Goal: Transaction & Acquisition: Obtain resource

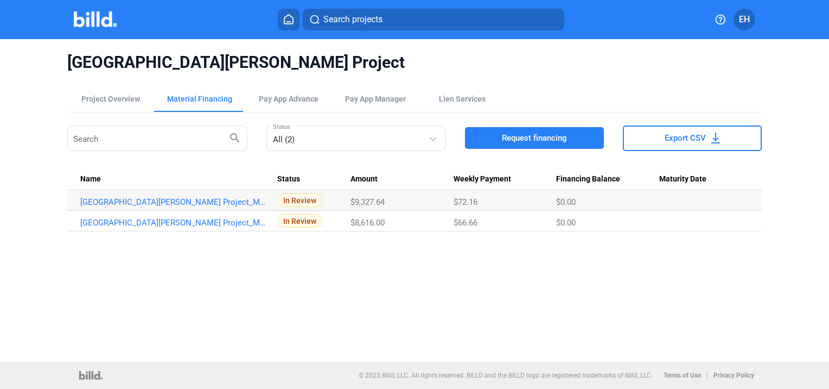
click at [482, 132] on button "Request financing" at bounding box center [534, 138] width 139 height 22
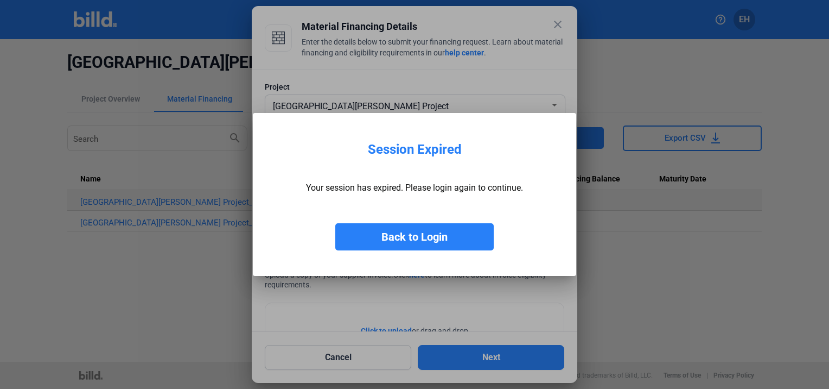
click at [414, 232] on button "Back to Login" at bounding box center [414, 236] width 158 height 27
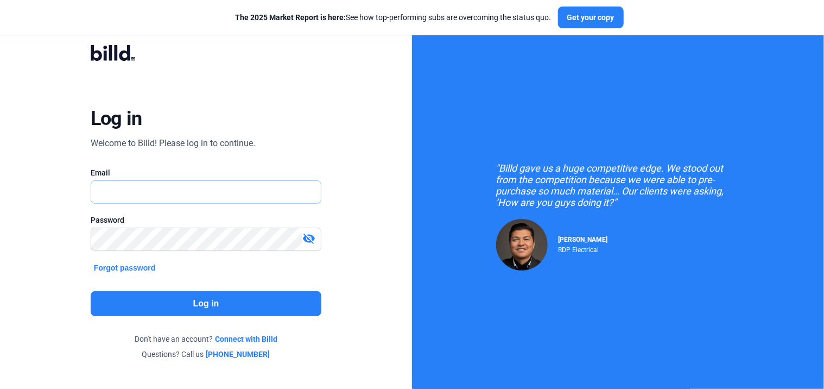
type input "[PERSON_NAME][EMAIL_ADDRESS][PERSON_NAME][DOMAIN_NAME]"
click at [185, 307] on button "Log in" at bounding box center [206, 303] width 231 height 25
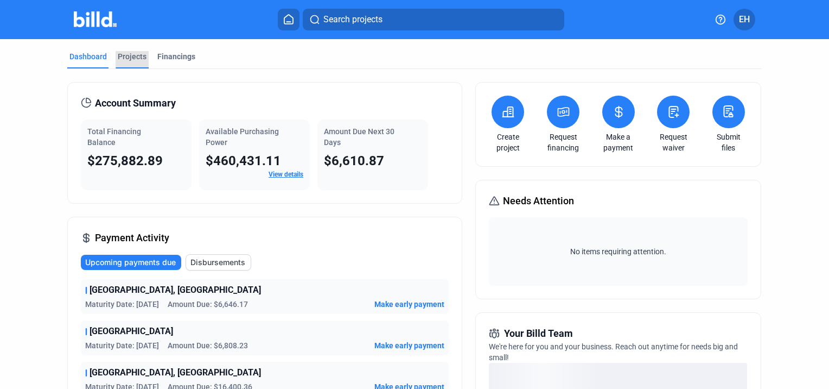
click at [130, 60] on div "Projects" at bounding box center [132, 56] width 29 height 11
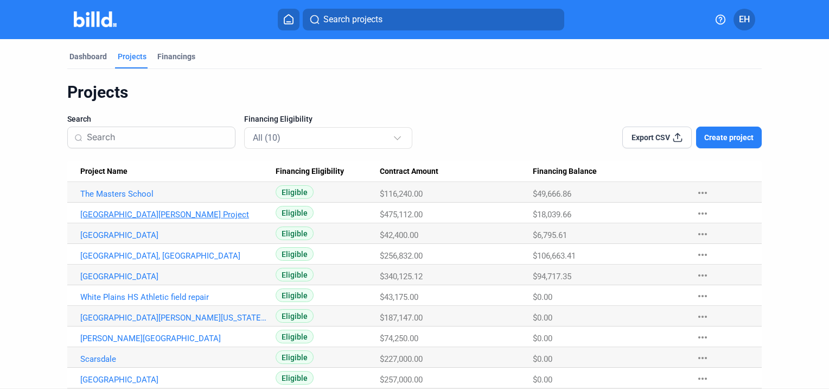
click at [129, 210] on link "[GEOGRAPHIC_DATA][PERSON_NAME] Project" at bounding box center [173, 214] width 187 height 10
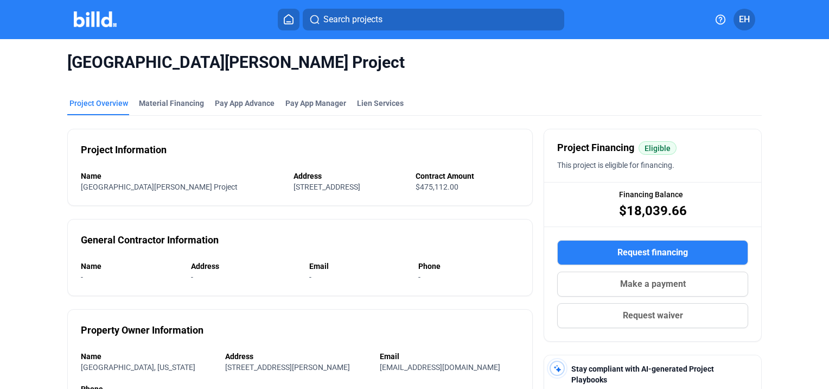
click at [634, 252] on span "Request financing" at bounding box center [653, 252] width 71 height 13
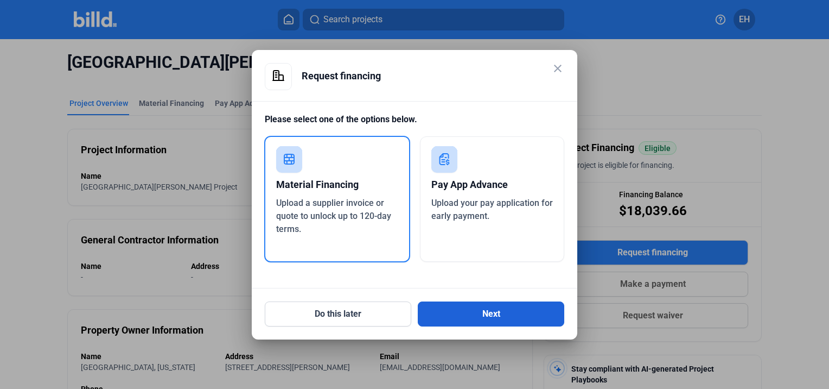
click at [503, 319] on button "Next" at bounding box center [491, 313] width 147 height 25
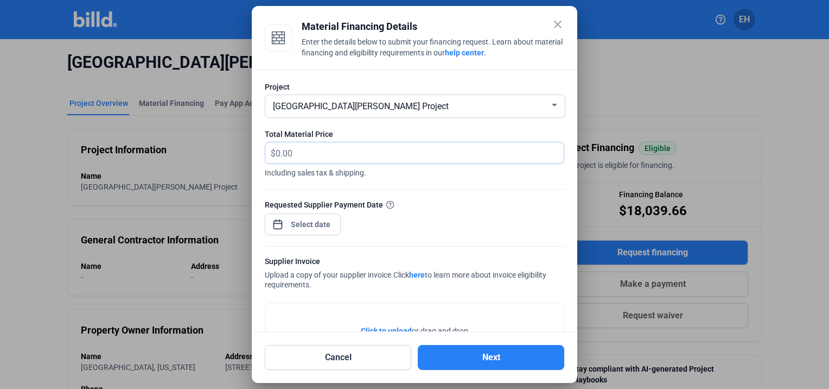
click at [355, 151] on input "text" at bounding box center [420, 152] width 288 height 21
click at [353, 150] on input "text" at bounding box center [420, 152] width 288 height 21
type input "55,858.29"
click at [304, 224] on div "close Material Financing Details Enter the details below to submit your financi…" at bounding box center [414, 194] width 829 height 389
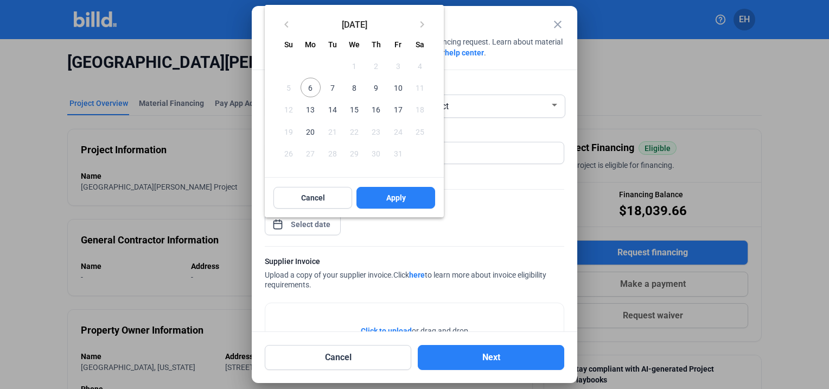
click at [399, 302] on div at bounding box center [414, 194] width 829 height 389
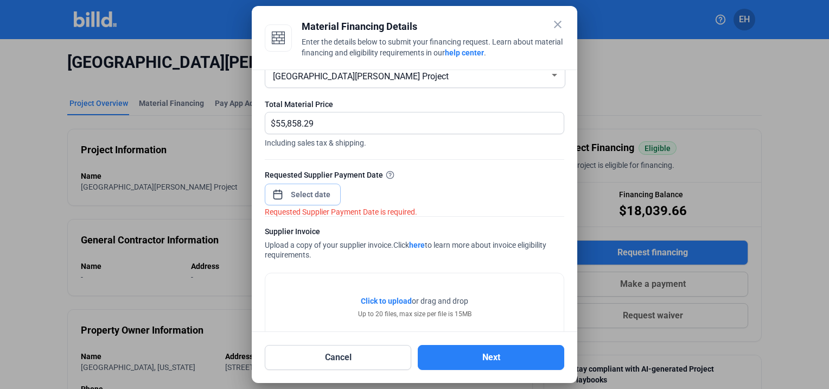
scroll to position [57, 0]
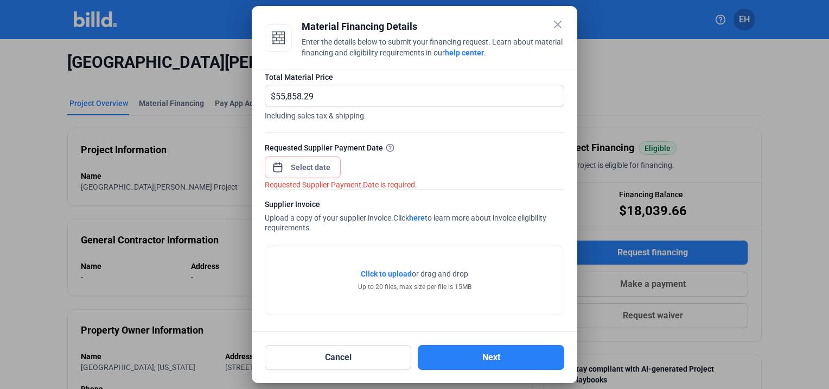
click at [380, 275] on span "Click to upload" at bounding box center [386, 273] width 51 height 9
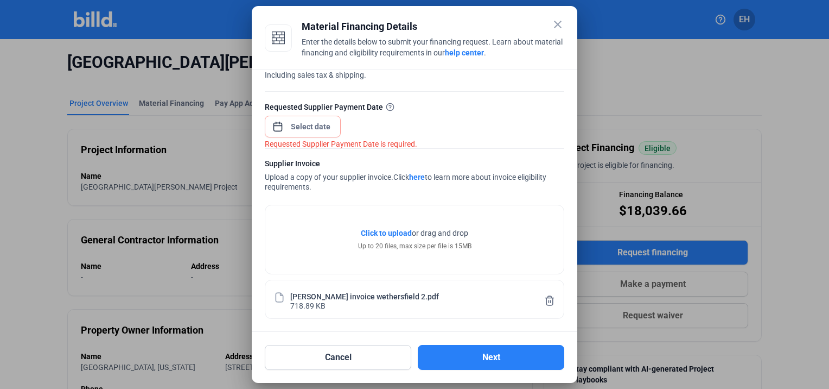
click at [300, 294] on div "[PERSON_NAME] invoice wethersfield 2.pdf" at bounding box center [364, 295] width 149 height 9
click at [307, 291] on div "[PERSON_NAME] invoice wethersfield 2.pdf" at bounding box center [364, 295] width 149 height 9
click at [275, 126] on span "Open calendar" at bounding box center [278, 121] width 26 height 26
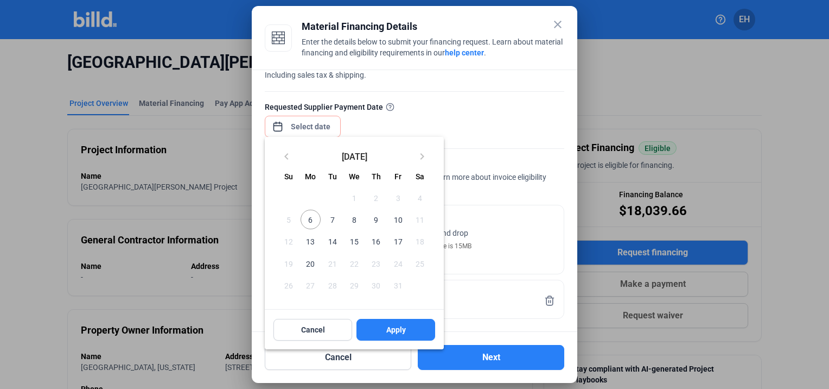
click at [336, 239] on span "14" at bounding box center [333, 241] width 20 height 20
click at [396, 330] on span "Apply" at bounding box center [396, 329] width 20 height 11
type input "[DATE]"
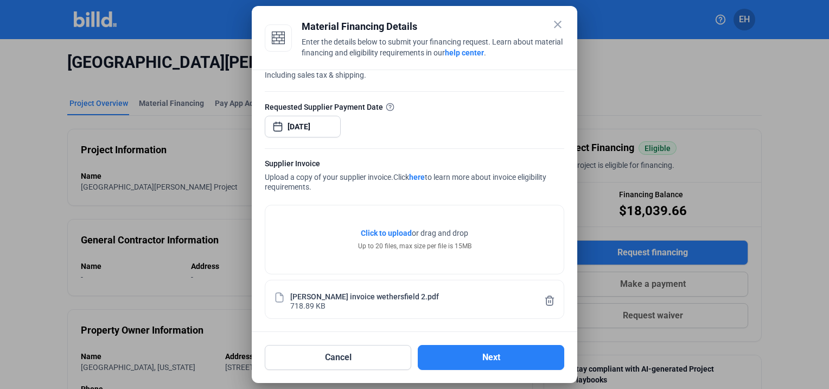
click at [389, 231] on span "Click to upload" at bounding box center [386, 232] width 51 height 9
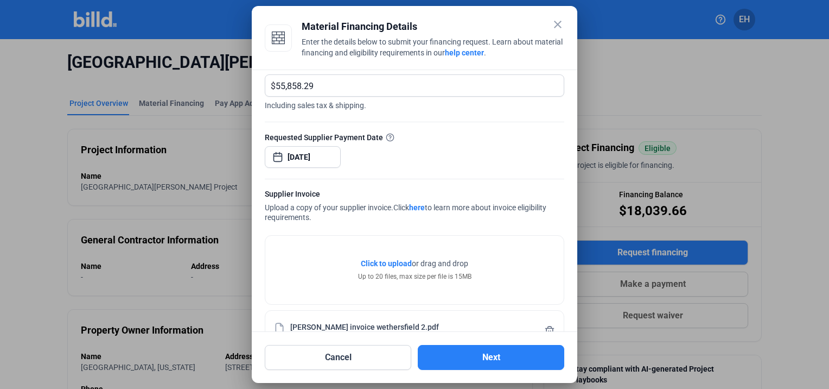
scroll to position [137, 0]
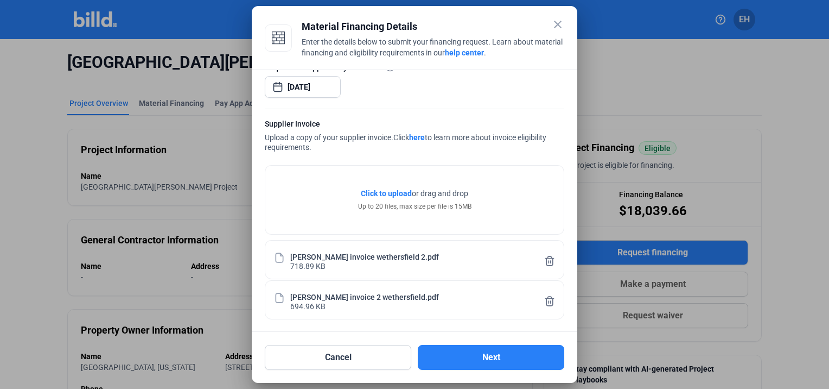
click at [399, 192] on span "Click to upload" at bounding box center [386, 193] width 51 height 9
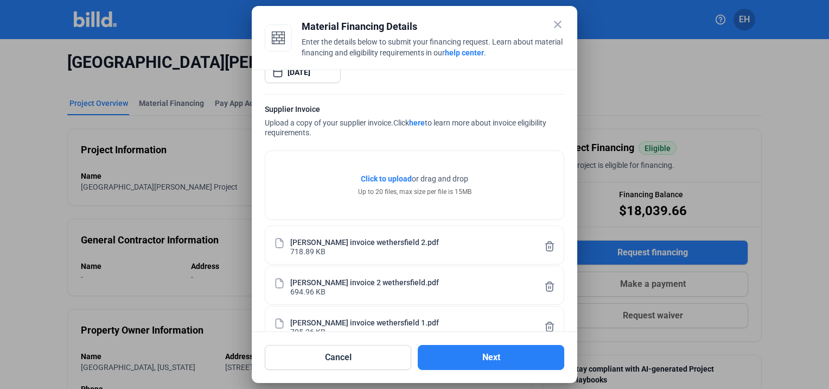
scroll to position [178, 0]
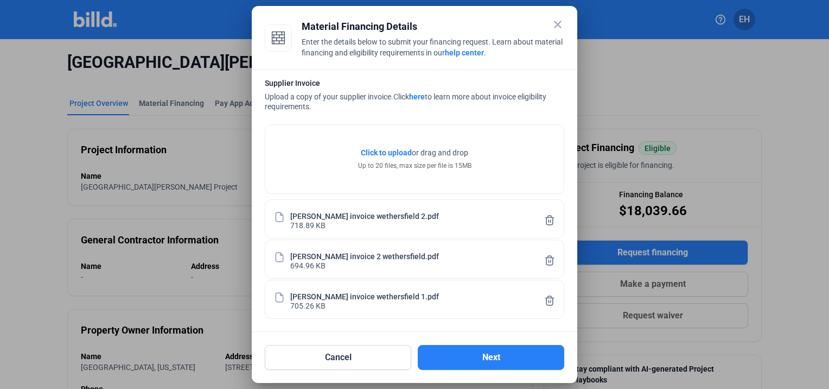
click at [544, 221] on icon at bounding box center [549, 219] width 11 height 11
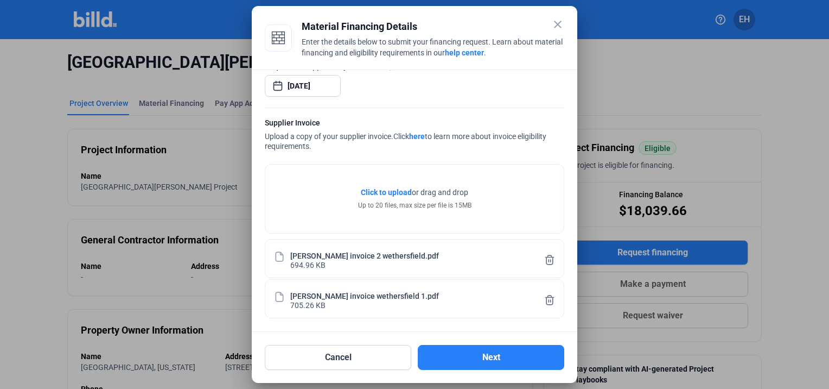
scroll to position [138, 0]
click at [456, 350] on button "Next" at bounding box center [491, 357] width 147 height 25
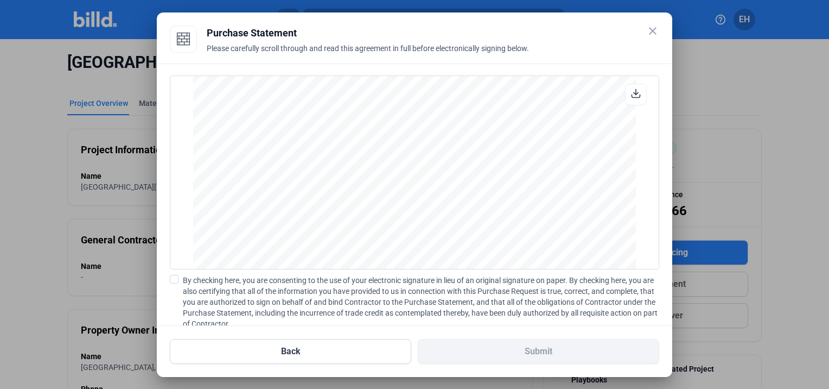
scroll to position [465, 0]
click at [322, 346] on button "Back" at bounding box center [291, 351] width 242 height 25
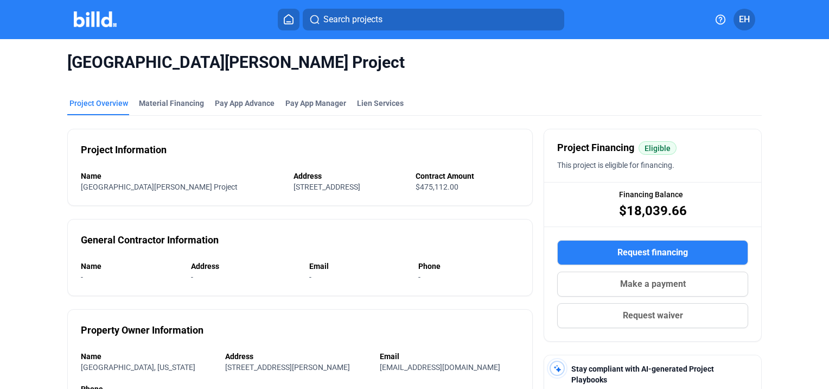
click at [623, 244] on button "Request financing" at bounding box center [652, 252] width 191 height 25
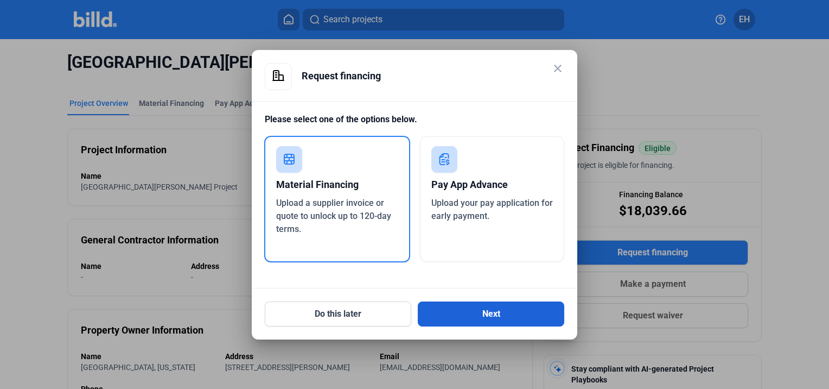
click at [473, 312] on button "Next" at bounding box center [491, 313] width 147 height 25
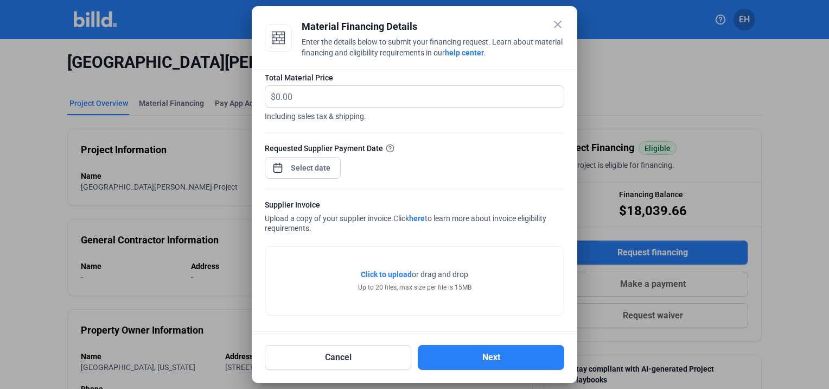
scroll to position [57, 0]
click at [390, 269] on span "Click to upload" at bounding box center [386, 273] width 51 height 9
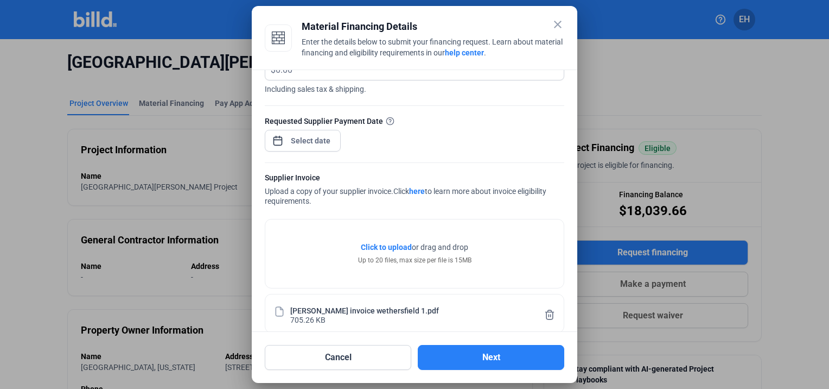
scroll to position [98, 0]
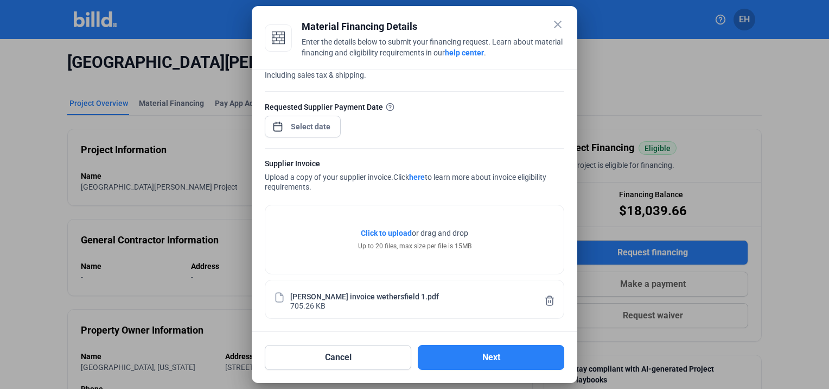
click at [374, 231] on span "Click to upload" at bounding box center [386, 232] width 51 height 9
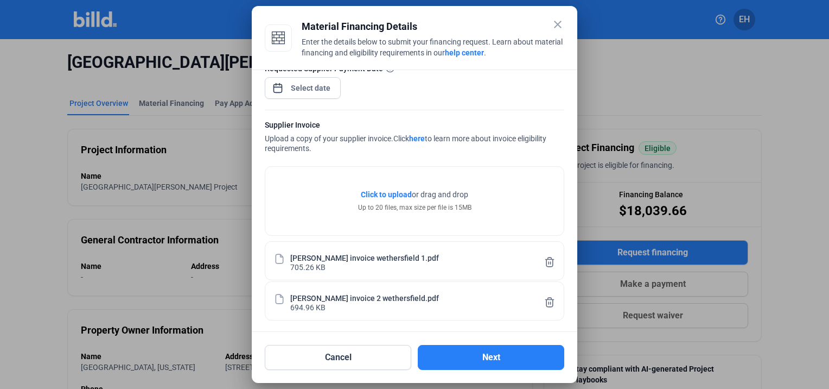
scroll to position [137, 0]
click at [462, 363] on button "Next" at bounding box center [491, 357] width 147 height 25
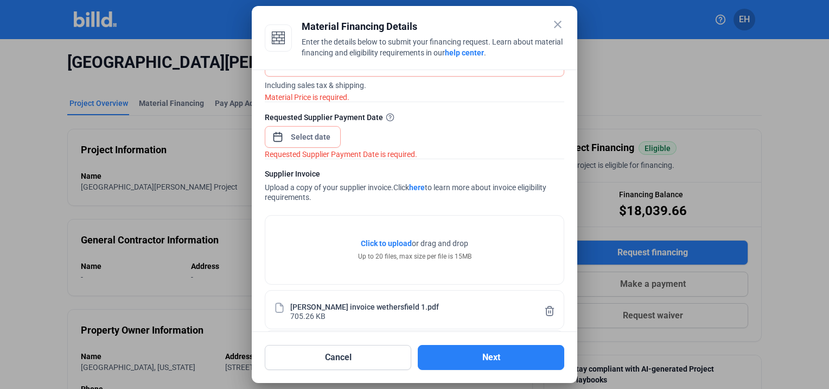
scroll to position [0, 0]
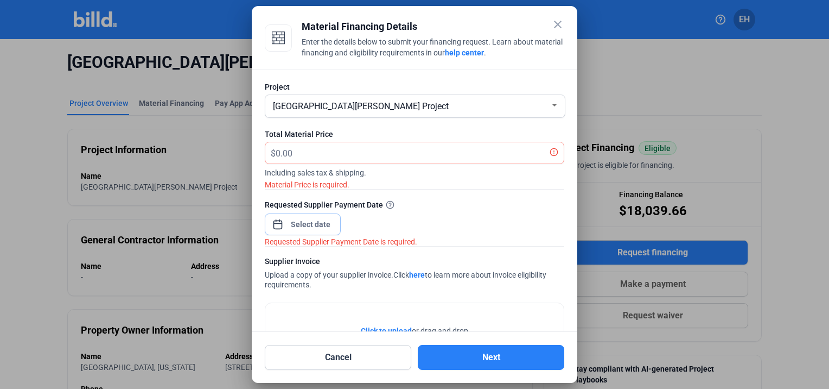
click at [316, 227] on div "close Material Financing Details Enter the details below to submit your financi…" at bounding box center [414, 194] width 829 height 389
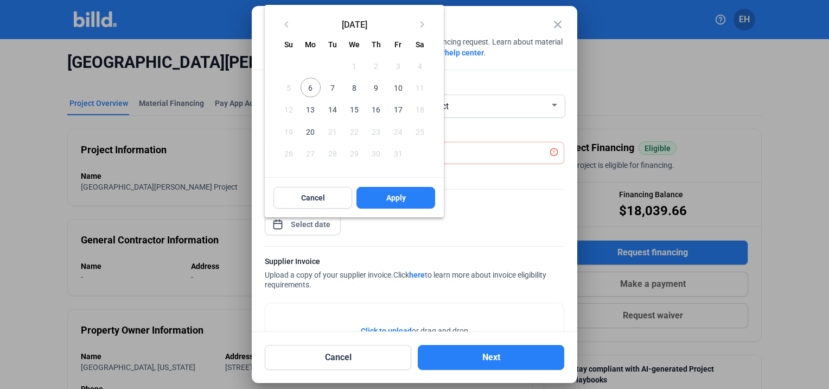
click at [316, 110] on span "13" at bounding box center [311, 109] width 20 height 20
click at [338, 115] on span "14" at bounding box center [333, 109] width 20 height 20
click at [404, 198] on span "Apply" at bounding box center [396, 197] width 20 height 11
type input "[DATE]"
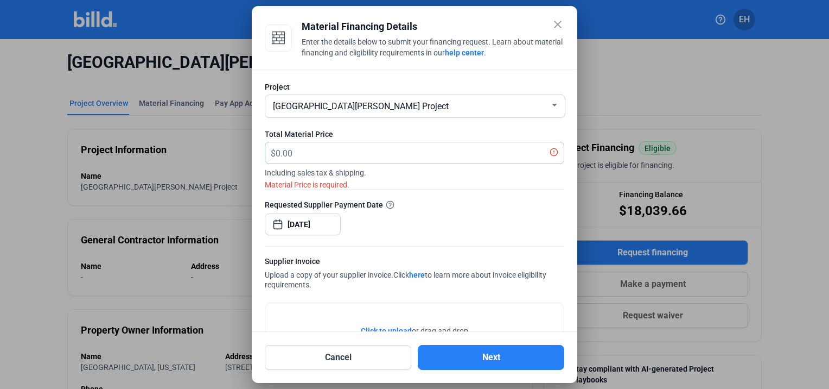
click at [326, 143] on input "text" at bounding box center [414, 152] width 276 height 21
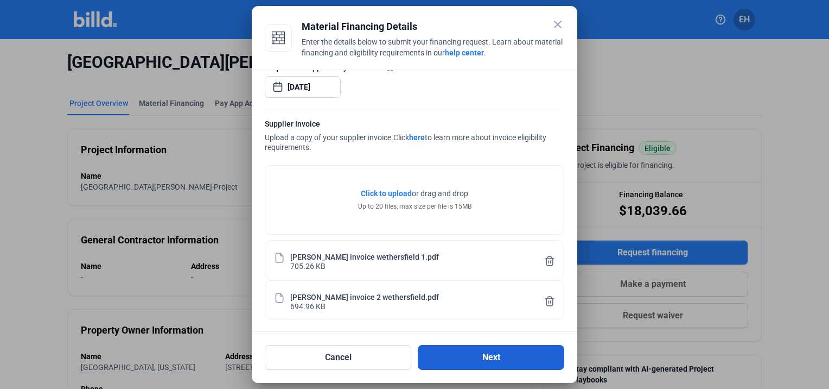
type input "55,858.29"
click at [456, 350] on button "Next" at bounding box center [491, 357] width 147 height 25
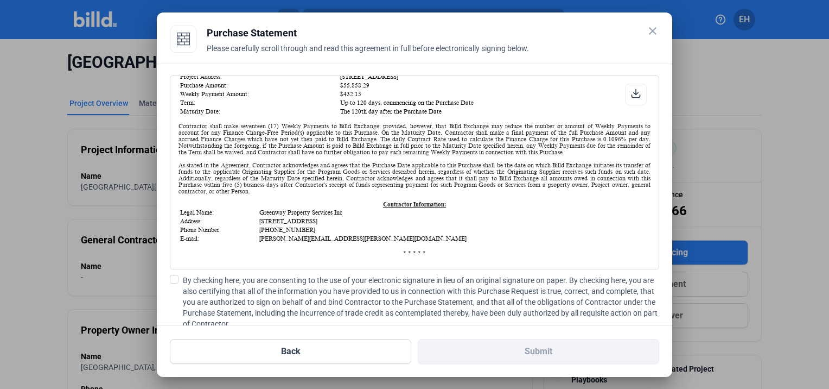
scroll to position [0, 0]
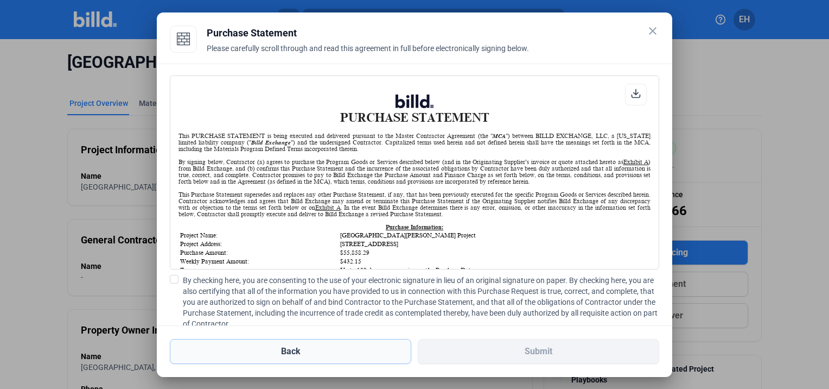
click at [326, 345] on button "Back" at bounding box center [291, 351] width 242 height 25
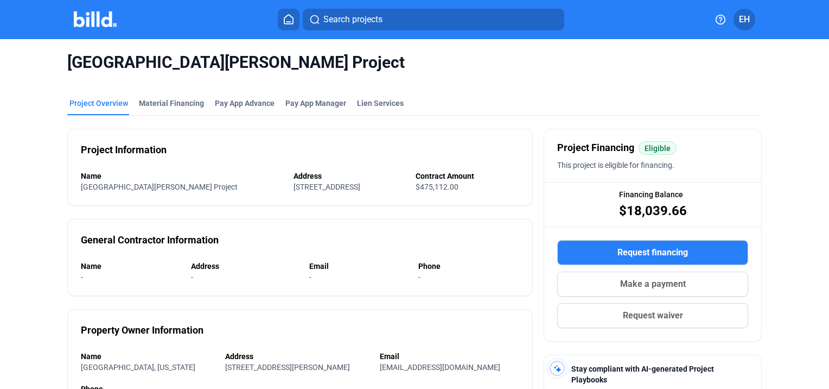
click at [606, 252] on button "Request financing" at bounding box center [652, 252] width 191 height 25
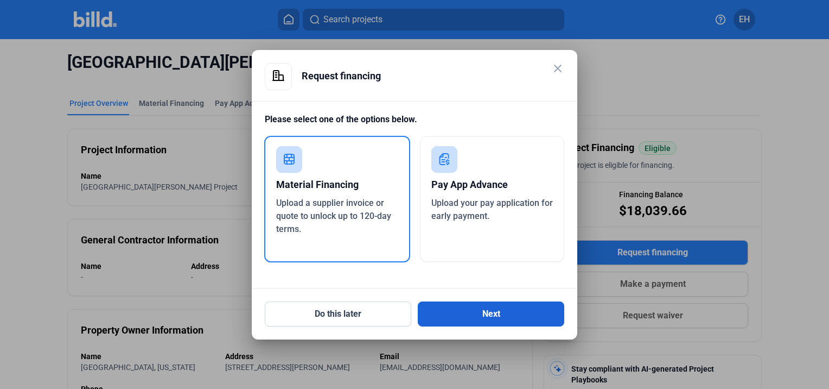
click at [484, 317] on button "Next" at bounding box center [491, 313] width 147 height 25
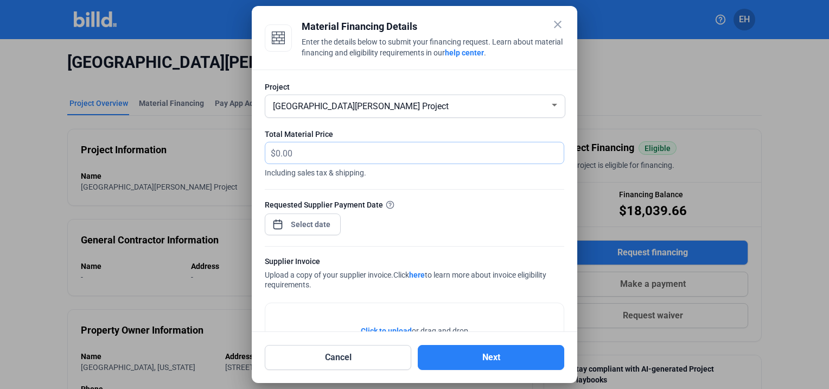
click at [325, 151] on input "text" at bounding box center [420, 152] width 288 height 21
type input "55,858.28"
click at [302, 221] on div "close Material Financing Details Enter the details below to submit your financi…" at bounding box center [414, 194] width 829 height 389
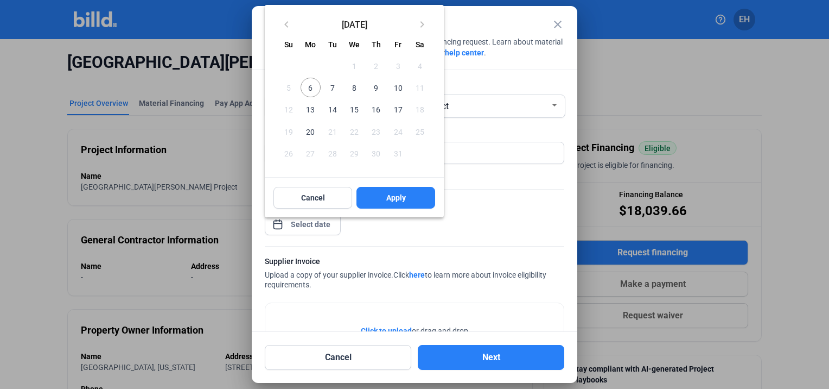
click at [332, 104] on span "14" at bounding box center [333, 109] width 20 height 20
click at [382, 197] on button "Apply" at bounding box center [396, 198] width 79 height 22
type input "[DATE]"
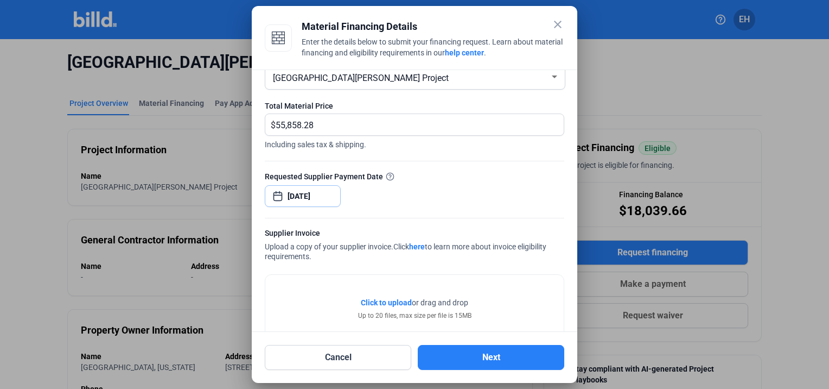
scroll to position [54, 0]
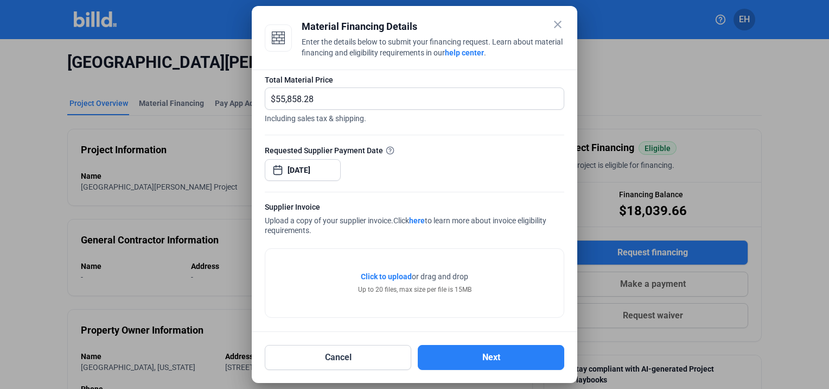
click at [386, 274] on span "Click to upload" at bounding box center [386, 276] width 51 height 9
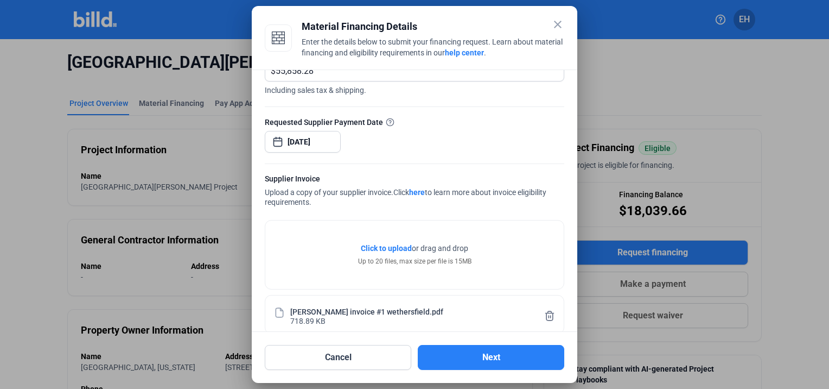
scroll to position [98, 0]
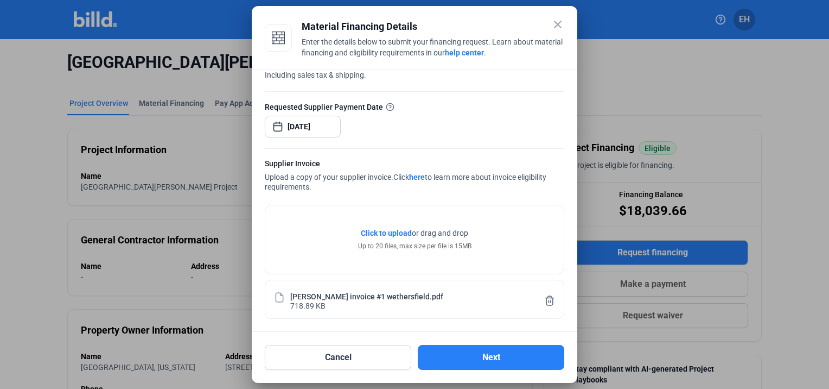
click at [396, 232] on span "Click to upload" at bounding box center [386, 232] width 51 height 9
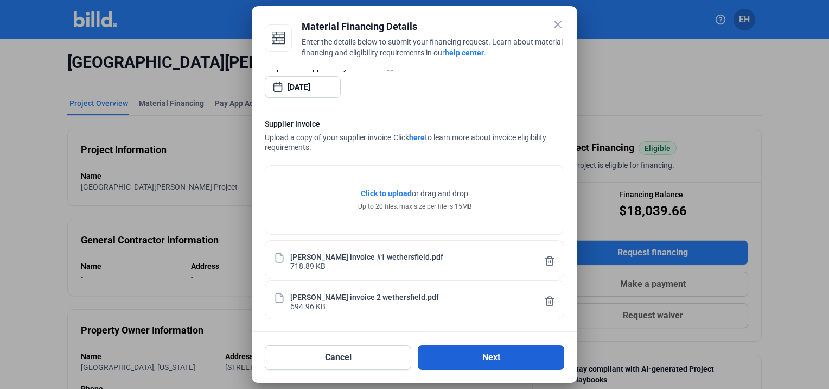
click at [480, 354] on button "Next" at bounding box center [491, 357] width 147 height 25
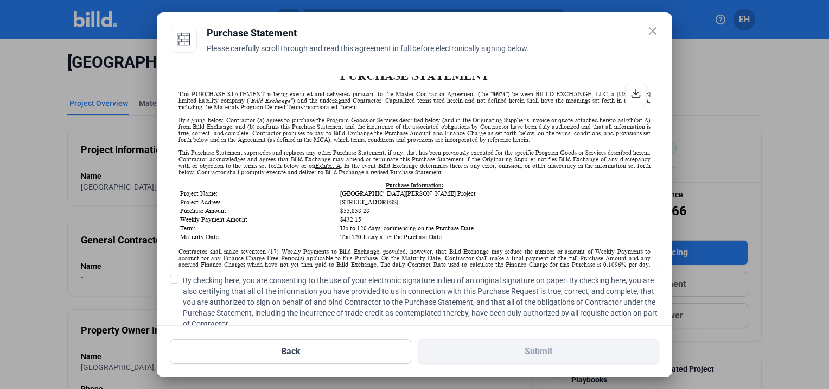
scroll to position [0, 0]
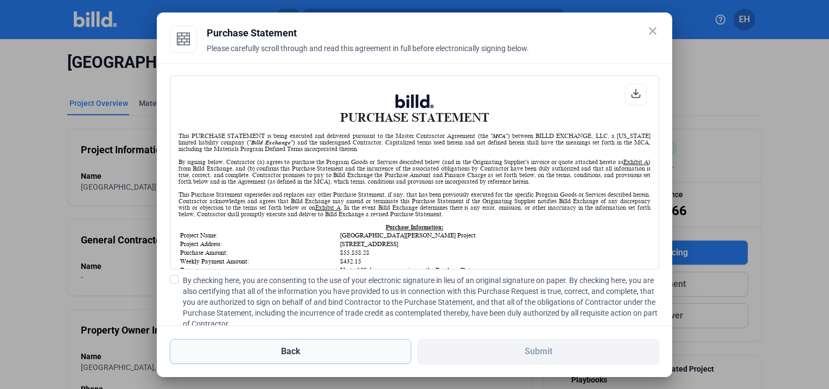
click at [371, 345] on button "Back" at bounding box center [291, 351] width 242 height 25
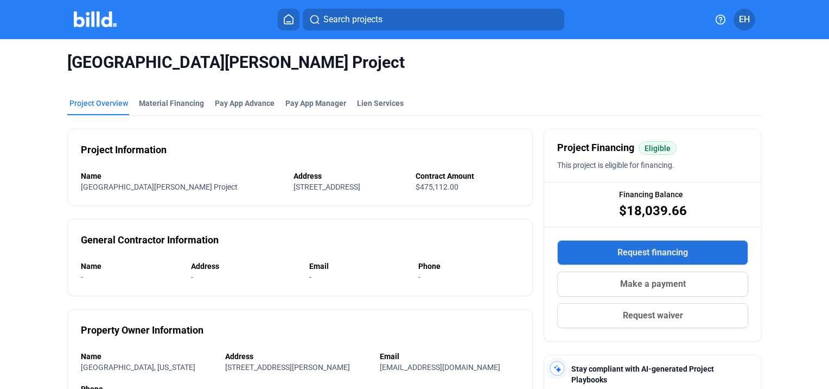
click at [598, 257] on button "Request financing" at bounding box center [652, 252] width 191 height 25
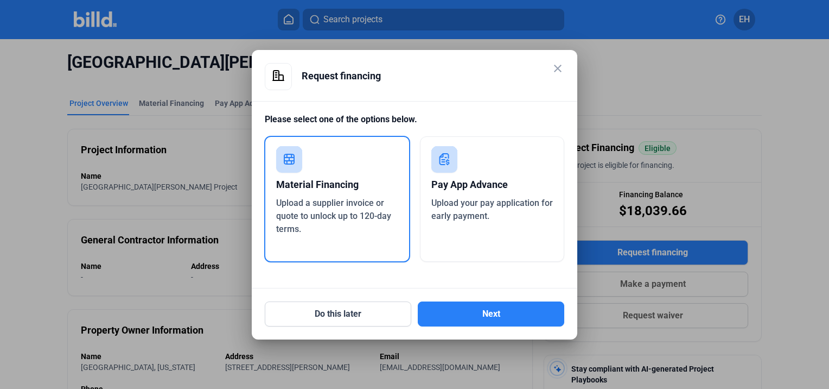
click at [347, 220] on span "Upload a supplier invoice or quote to unlock up to 120-day terms." at bounding box center [333, 216] width 115 height 36
click at [482, 317] on button "Next" at bounding box center [491, 313] width 147 height 25
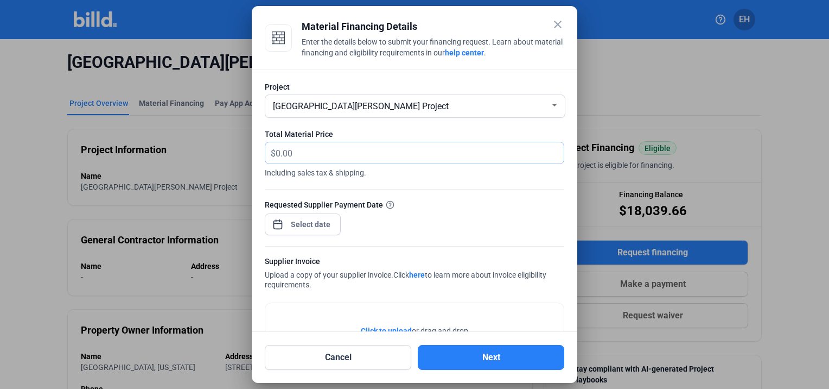
click at [352, 145] on input "text" at bounding box center [414, 152] width 276 height 21
type input "55,858.29"
click at [302, 237] on div at bounding box center [415, 240] width 300 height 11
click at [306, 220] on div "close Material Financing Details Enter the details below to submit your financi…" at bounding box center [414, 194] width 829 height 389
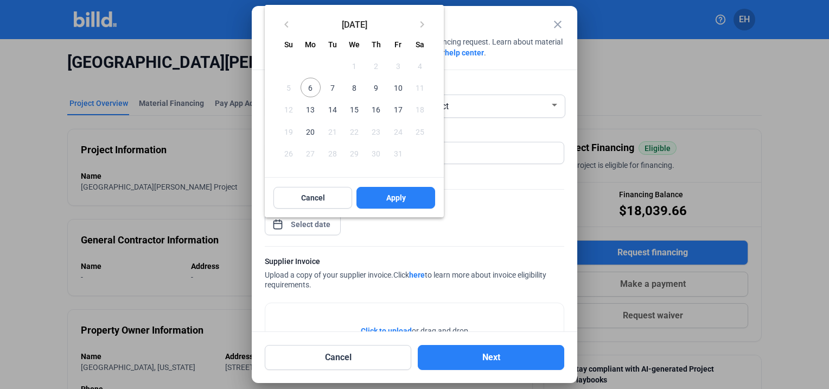
click at [312, 130] on span "20" at bounding box center [311, 131] width 20 height 20
click at [417, 191] on button "Apply" at bounding box center [396, 198] width 79 height 22
type input "[DATE]"
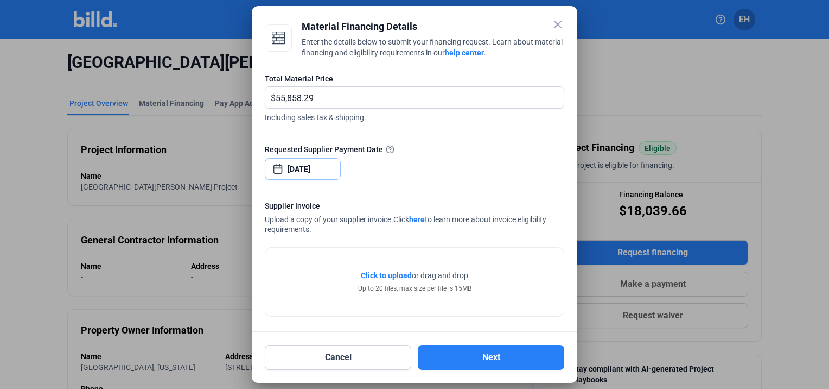
scroll to position [57, 0]
click at [421, 217] on link "here" at bounding box center [417, 217] width 16 height 9
click at [395, 275] on span "Click to upload" at bounding box center [386, 273] width 51 height 9
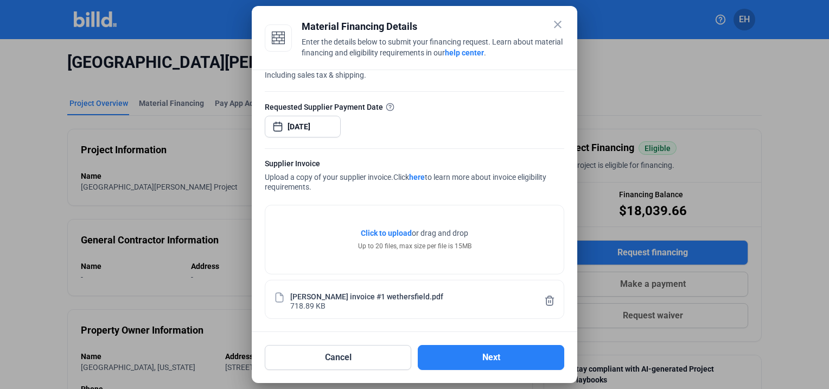
click at [383, 231] on span "Click to upload" at bounding box center [386, 232] width 51 height 9
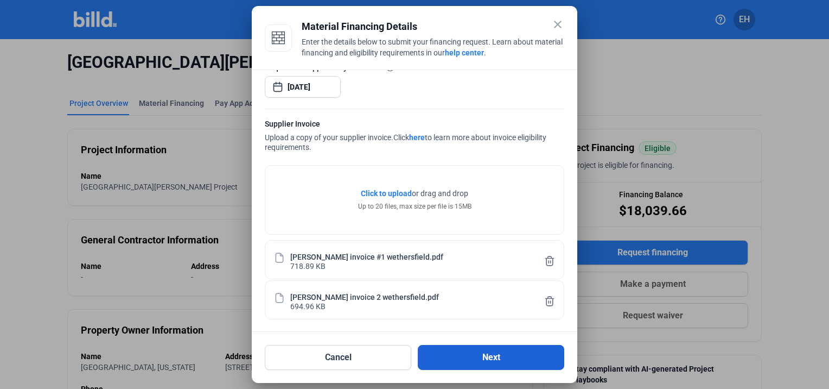
click at [478, 351] on button "Next" at bounding box center [491, 357] width 147 height 25
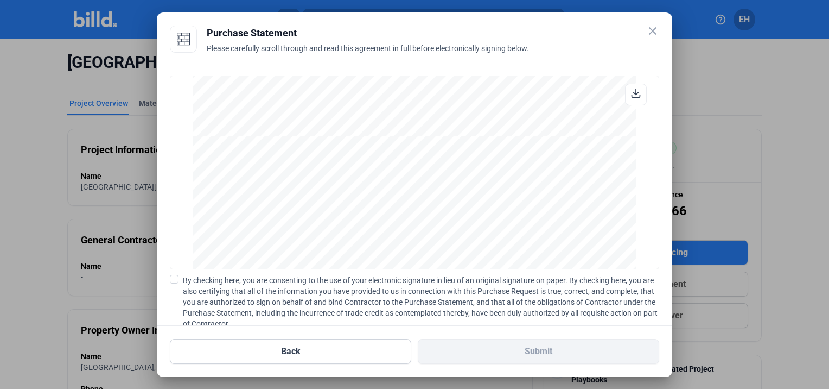
scroll to position [1657, 0]
click at [175, 276] on span at bounding box center [174, 279] width 9 height 9
click at [0, 0] on input "By checking here, you are consenting to the use of your electronic signature in…" at bounding box center [0, 0] width 0 height 0
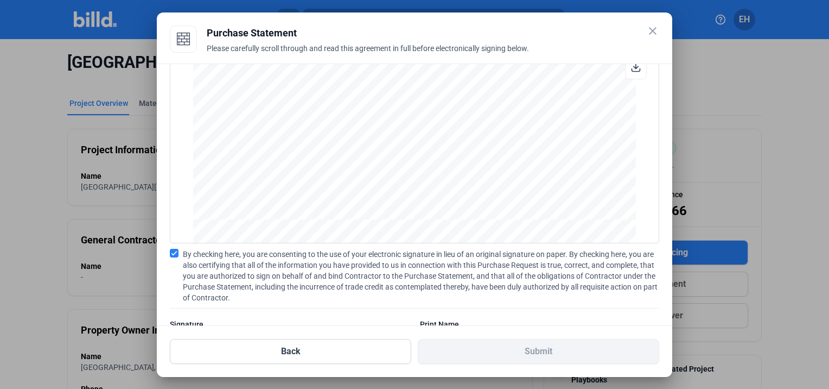
scroll to position [0, 0]
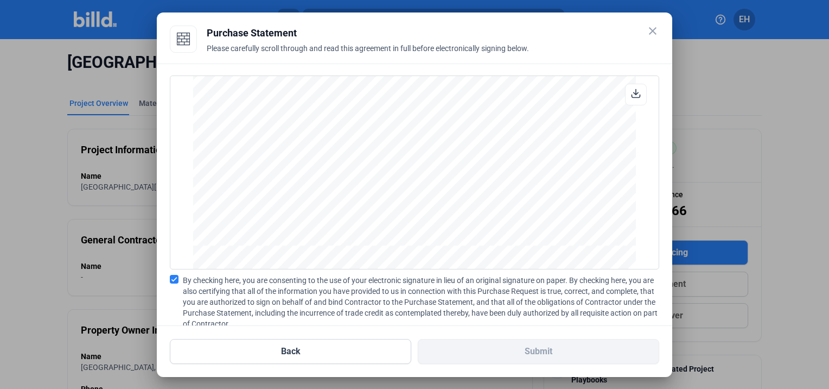
click at [180, 278] on label "By checking here, you are consenting to the use of your electronic signature in…" at bounding box center [415, 302] width 490 height 54
click at [0, 0] on input "By checking here, you are consenting to the use of your electronic signature in…" at bounding box center [0, 0] width 0 height 0
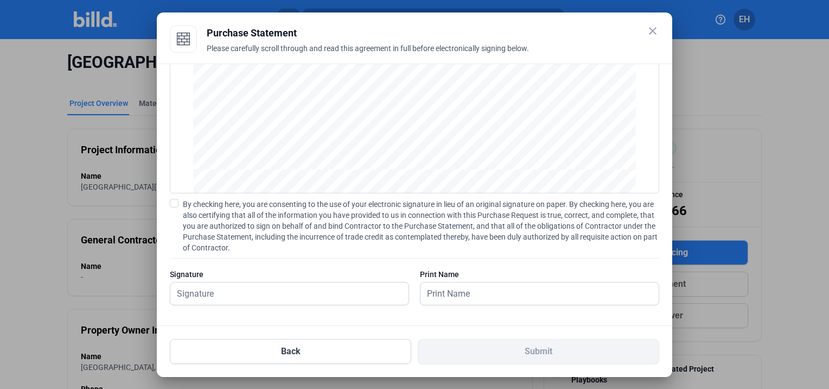
scroll to position [79, 0]
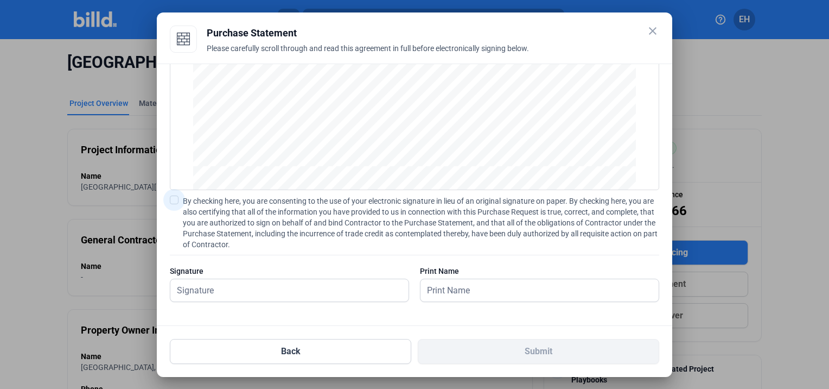
click at [178, 199] on span at bounding box center [174, 199] width 9 height 9
click at [0, 0] on input "By checking here, you are consenting to the use of your electronic signature in…" at bounding box center [0, 0] width 0 height 0
click at [221, 282] on input "text" at bounding box center [283, 290] width 226 height 22
type input "[PERSON_NAME]"
click at [493, 282] on input "text" at bounding box center [534, 290] width 226 height 22
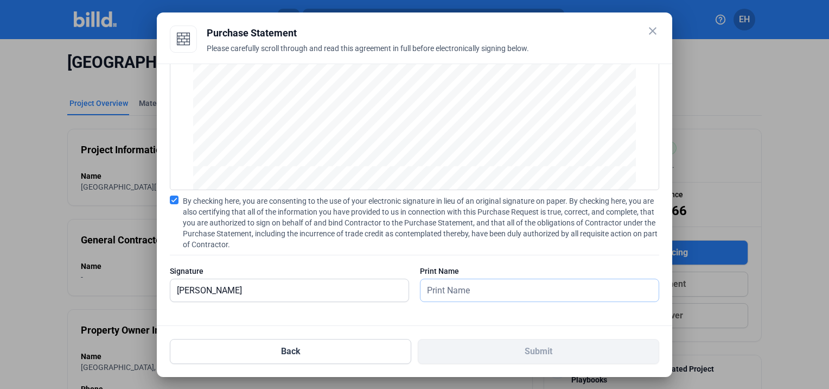
type input "[PERSON_NAME]"
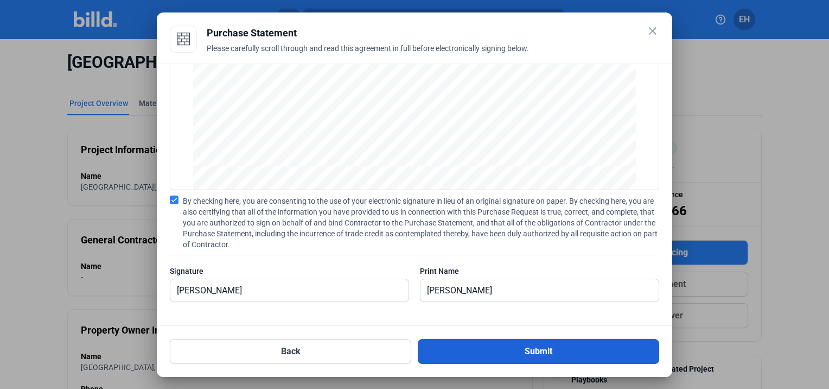
click at [511, 350] on button "Submit" at bounding box center [539, 351] width 242 height 25
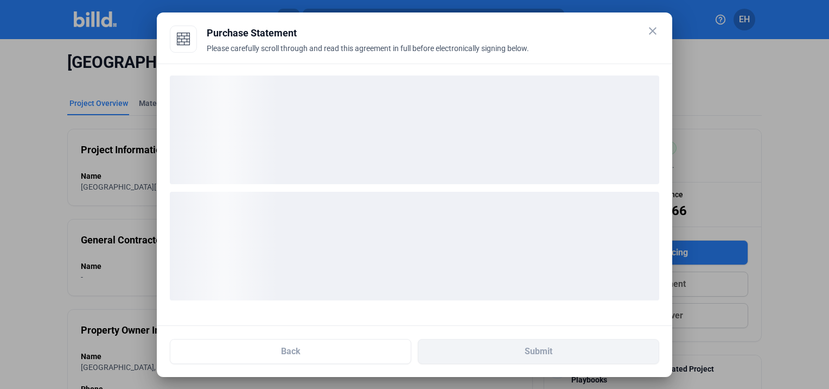
scroll to position [0, 0]
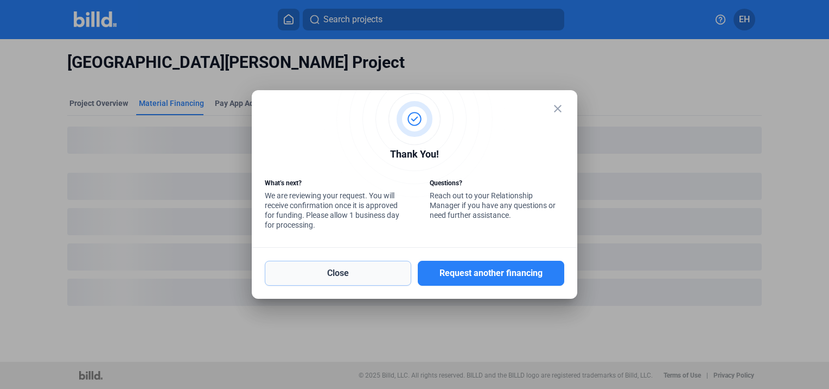
click at [319, 266] on button "Close" at bounding box center [338, 273] width 147 height 25
